Goal: Information Seeking & Learning: Learn about a topic

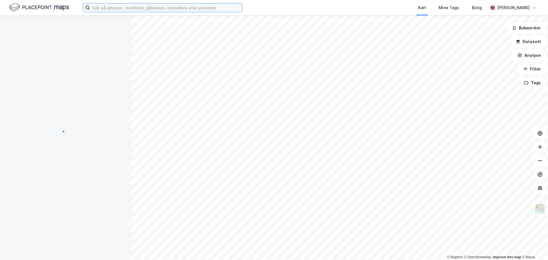
click at [156, 10] on input at bounding box center [166, 7] width 152 height 9
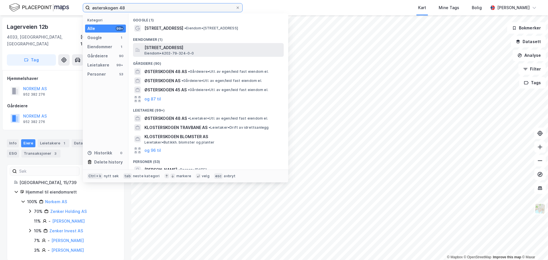
type input "østerskogen 48"
click at [182, 50] on span "[STREET_ADDRESS]" at bounding box center [212, 47] width 137 height 7
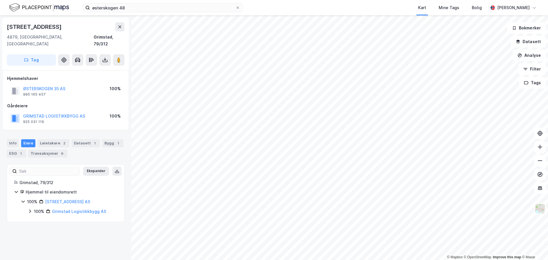
click at [30, 209] on icon at bounding box center [30, 211] width 5 height 5
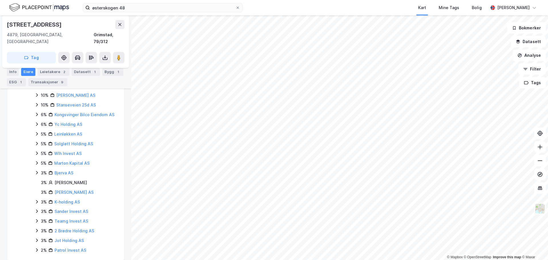
scroll to position [136, 0]
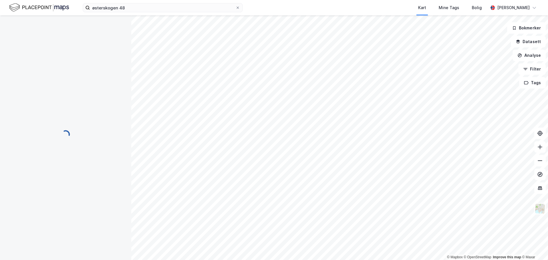
scroll to position [9, 0]
